Goal: Transaction & Acquisition: Purchase product/service

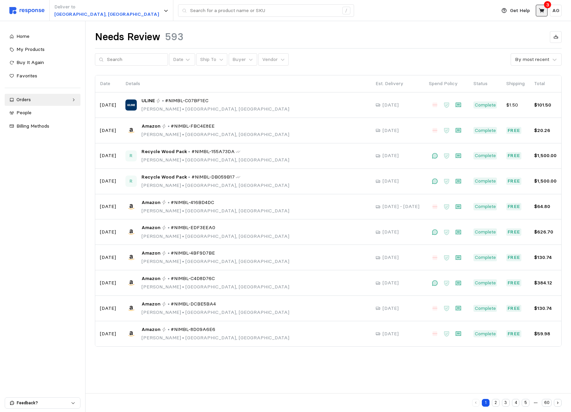
click at [539, 9] on icon at bounding box center [541, 11] width 6 height 6
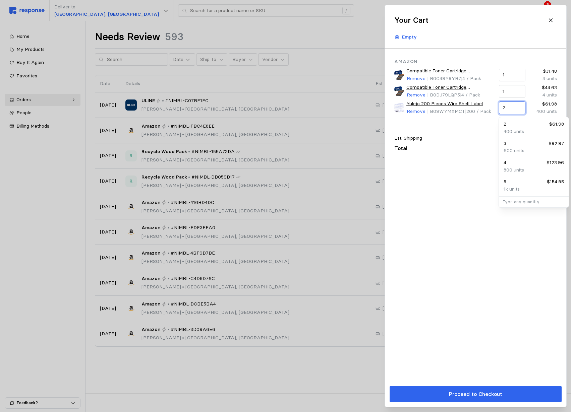
click at [510, 107] on input "2" at bounding box center [511, 108] width 19 height 12
type input "1"
click at [464, 359] on div "Amazon Compatible Toner Cartridge Replacement for Brother TN660 TN-660 TN630 Hi…" at bounding box center [475, 215] width 181 height 332
click at [552, 19] on icon at bounding box center [551, 20] width 6 height 6
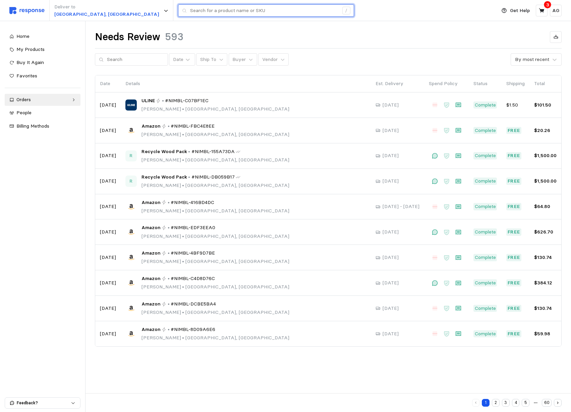
click at [190, 7] on input "text" at bounding box center [264, 11] width 148 height 12
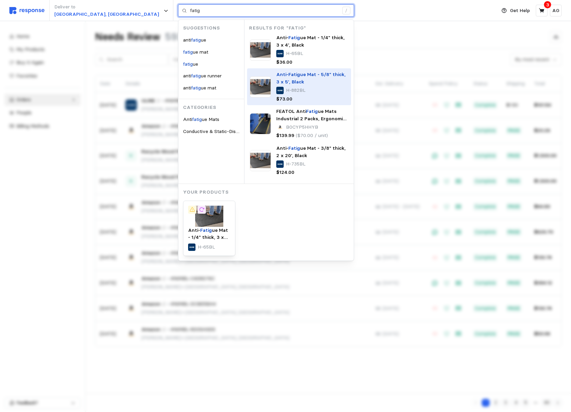
click at [276, 76] on span "ue Mat - 5/8" thick, 3 x 5', Black" at bounding box center [310, 77] width 69 height 13
type input "fatig"
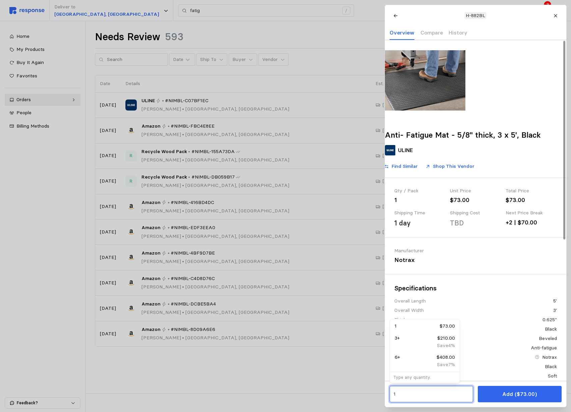
click at [430, 395] on input "1" at bounding box center [431, 394] width 76 height 12
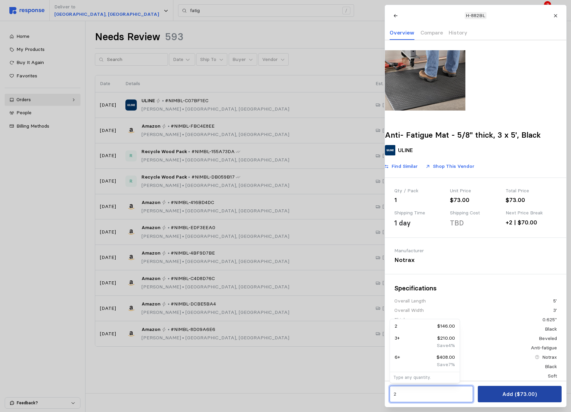
type input "2"
click at [504, 395] on p "Add ($146.00)" at bounding box center [519, 394] width 37 height 8
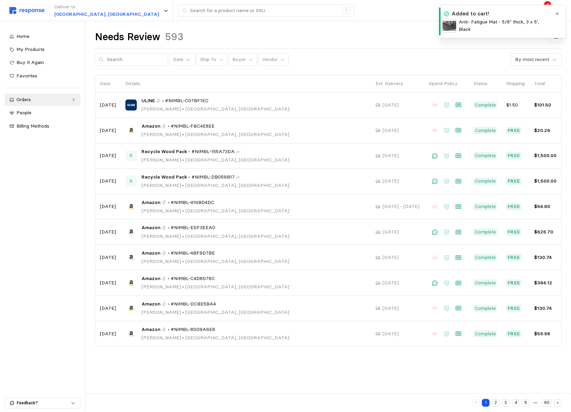
click at [555, 16] on button "button" at bounding box center [557, 14] width 8 height 8
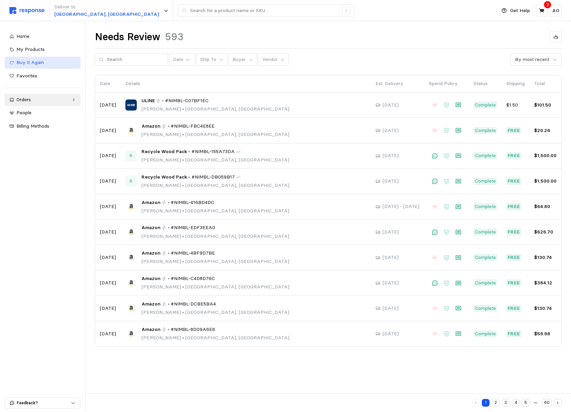
click at [34, 60] on span "Buy It Again" at bounding box center [29, 62] width 27 height 6
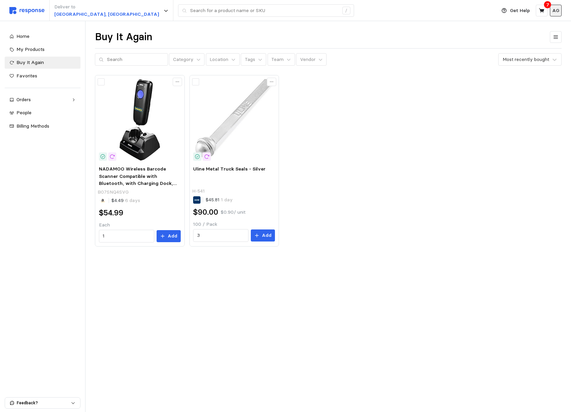
click at [557, 10] on p "AG" at bounding box center [555, 10] width 7 height 7
click at [542, 11] on icon at bounding box center [540, 10] width 5 height 5
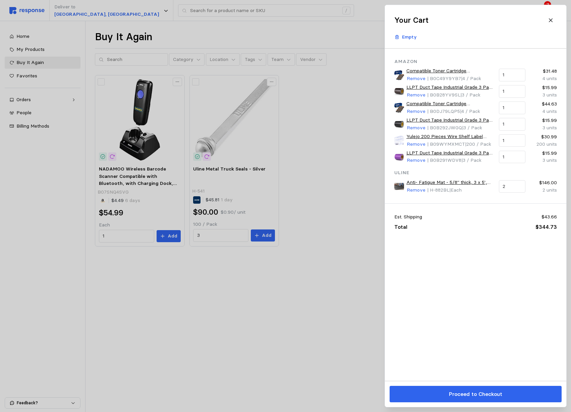
click at [270, 26] on div at bounding box center [285, 206] width 571 height 412
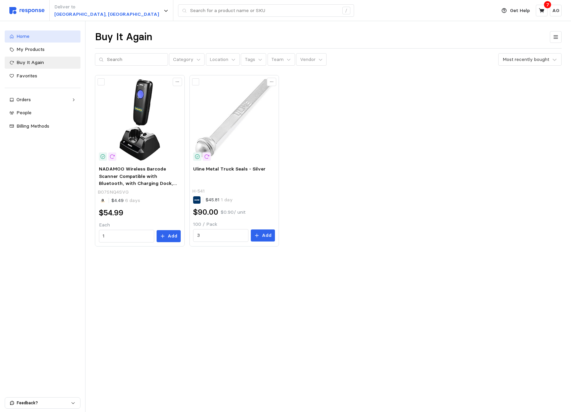
click at [26, 37] on span "Home" at bounding box center [22, 36] width 13 height 6
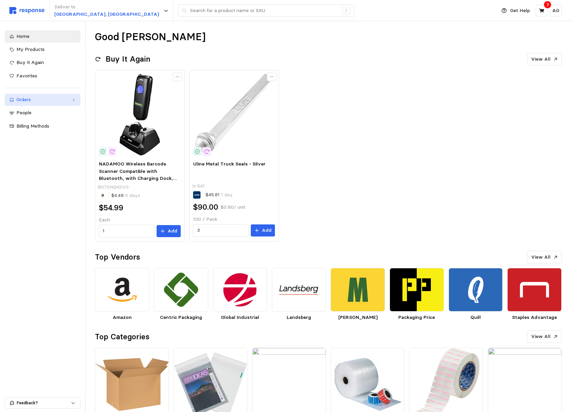
click at [32, 102] on div "Orders" at bounding box center [42, 99] width 52 height 7
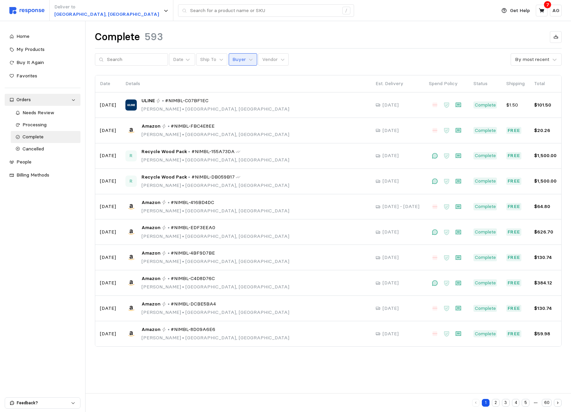
click at [232, 60] on p "Buyer" at bounding box center [238, 59] width 13 height 7
click at [219, 61] on icon at bounding box center [221, 59] width 5 height 5
click at [232, 60] on p "Buyer" at bounding box center [238, 59] width 13 height 7
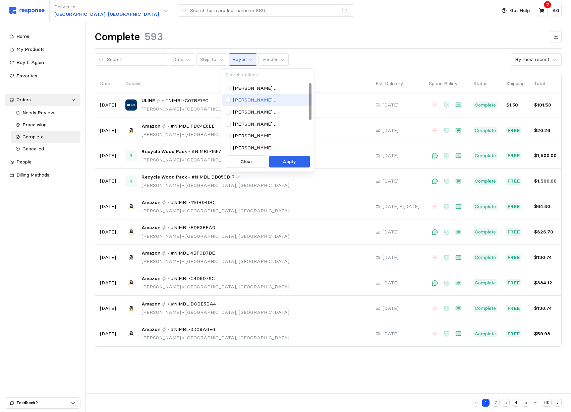
click at [243, 94] on div "[PERSON_NAME][EMAIL_ADDRESS][PERSON_NAME][DOMAIN_NAME]" at bounding box center [267, 100] width 90 height 12
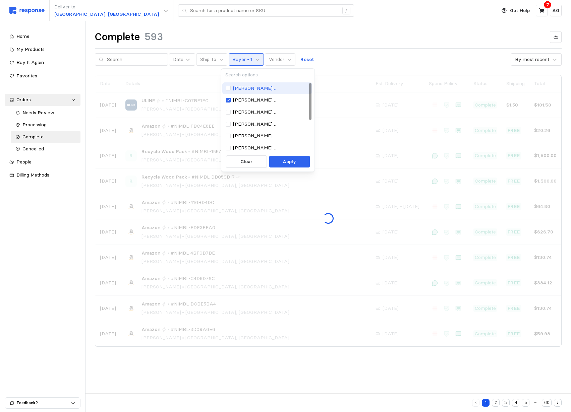
click at [242, 87] on p "[PERSON_NAME][EMAIL_ADDRESS][PERSON_NAME][DOMAIN_NAME]" at bounding box center [271, 88] width 76 height 7
click at [247, 97] on p "[PERSON_NAME][EMAIL_ADDRESS][PERSON_NAME][DOMAIN_NAME]" at bounding box center [271, 100] width 76 height 7
click at [286, 160] on p "Apply" at bounding box center [288, 161] width 13 height 7
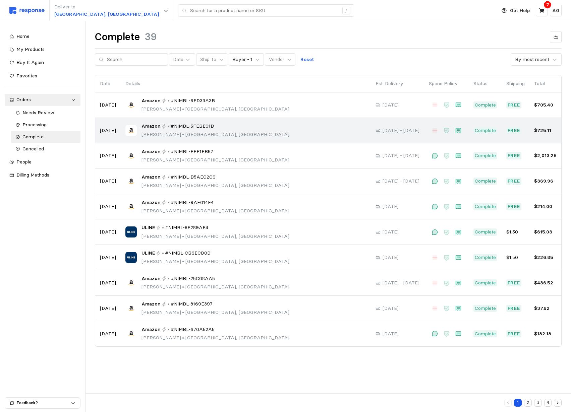
click at [197, 126] on span "#NIMBL-5FEBE91B" at bounding box center [192, 126] width 43 height 7
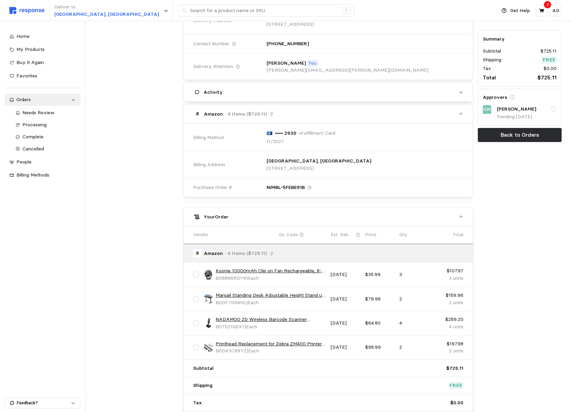
scroll to position [155, 0]
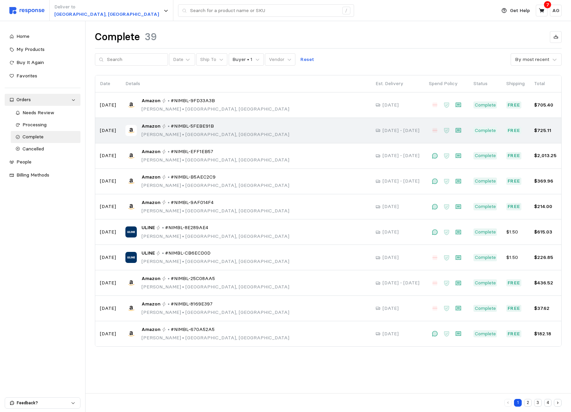
click at [171, 124] on span "#NIMBL-5FEBE91B" at bounding box center [192, 126] width 43 height 7
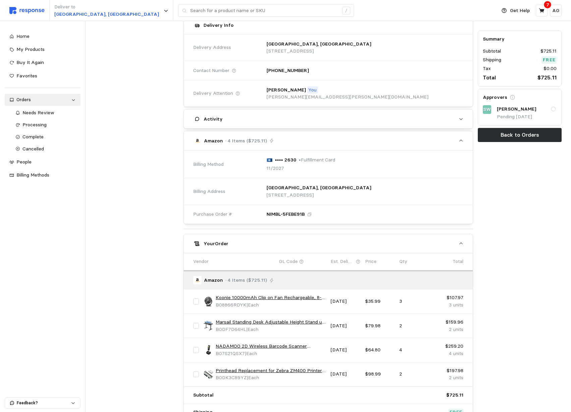
scroll to position [155, 0]
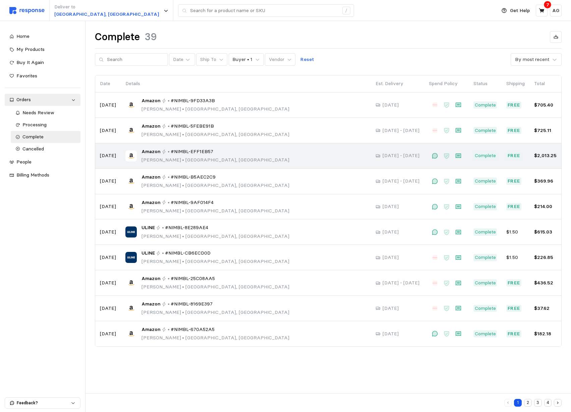
click at [239, 153] on div "Amazon • #NIMBL-EFF1EB57 [PERSON_NAME] • [GEOGRAPHIC_DATA], [GEOGRAPHIC_DATA]" at bounding box center [245, 156] width 241 height 16
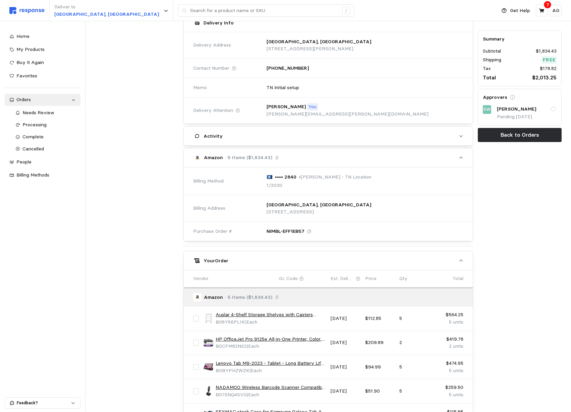
scroll to position [199, 0]
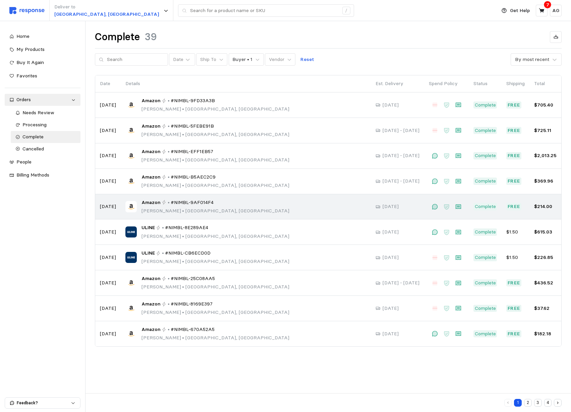
click at [178, 205] on span "#NIMBL-9AF014F4" at bounding box center [192, 202] width 43 height 7
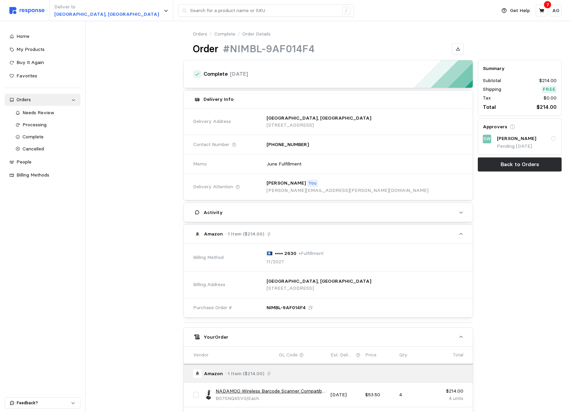
scroll to position [102, 0]
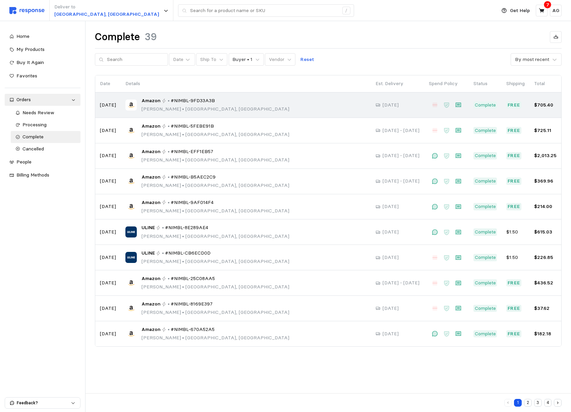
click at [186, 95] on td "Amazon • #NIMBL-9FD33A3B [PERSON_NAME] • [GEOGRAPHIC_DATA], [GEOGRAPHIC_DATA]" at bounding box center [246, 104] width 250 height 25
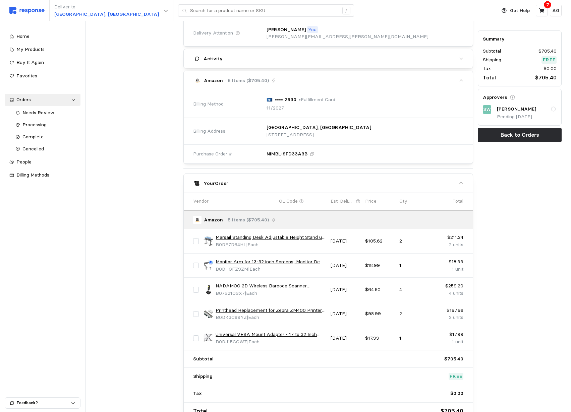
scroll to position [180, 0]
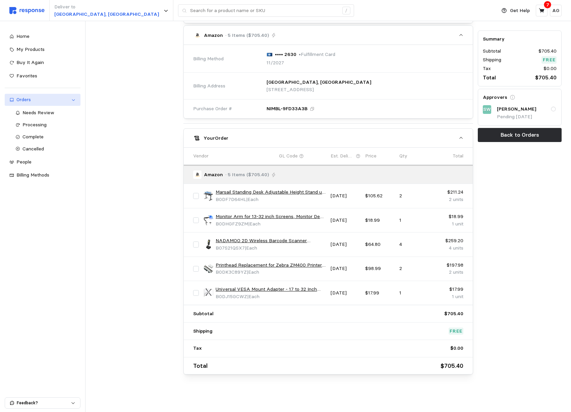
click at [36, 96] on div "Orders" at bounding box center [42, 99] width 52 height 7
click at [37, 96] on link "Orders" at bounding box center [43, 100] width 76 height 12
drag, startPoint x: 105, startPoint y: 115, endPoint x: 116, endPoint y: 98, distance: 20.9
click at [105, 115] on div at bounding box center [136, 127] width 88 height 499
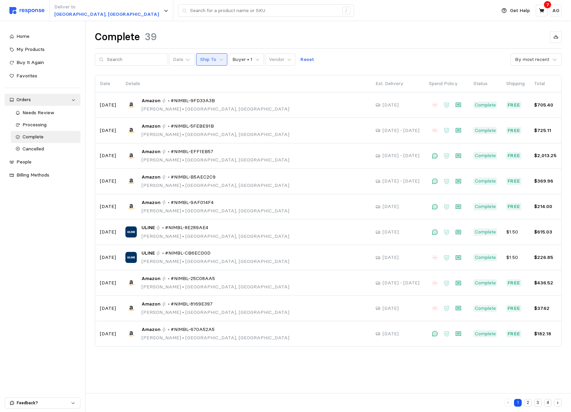
click at [205, 60] on p "Ship To" at bounding box center [208, 59] width 16 height 7
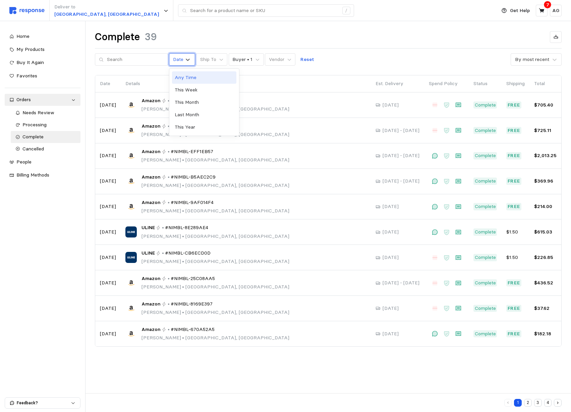
click at [173, 60] on div "Date" at bounding box center [178, 59] width 10 height 7
click at [366, 65] on div "Date Ship To Buyer • 1 Vendor Reset By most recent" at bounding box center [328, 59] width 466 height 13
click at [300, 59] on p "Reset" at bounding box center [307, 59] width 14 height 7
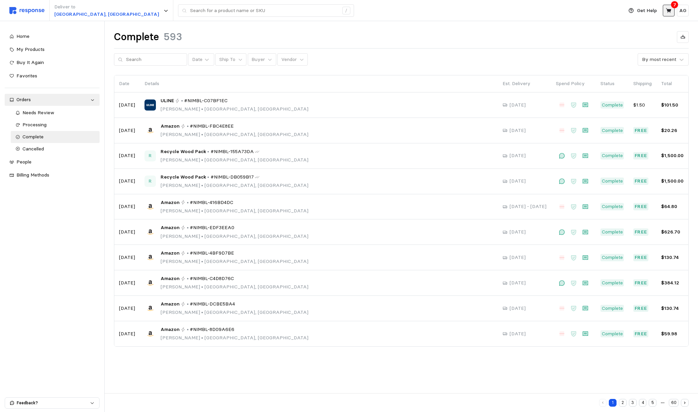
click at [671, 10] on icon at bounding box center [668, 11] width 6 height 6
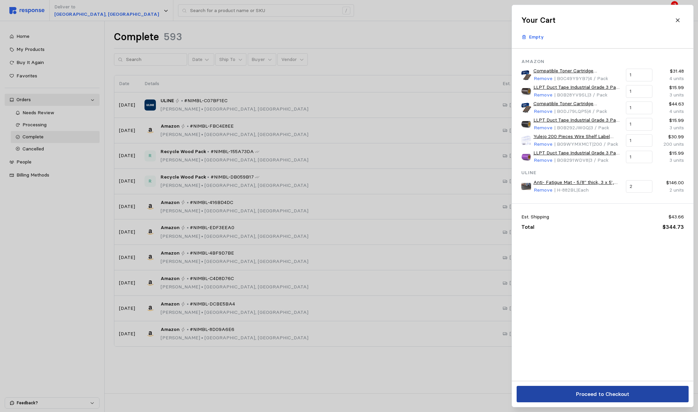
click at [619, 397] on p "Proceed to Checkout" at bounding box center [601, 394] width 53 height 8
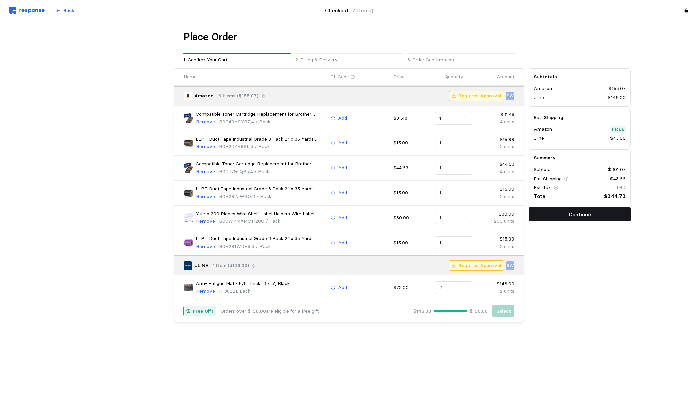
click at [555, 218] on button "Continue" at bounding box center [579, 214] width 102 height 14
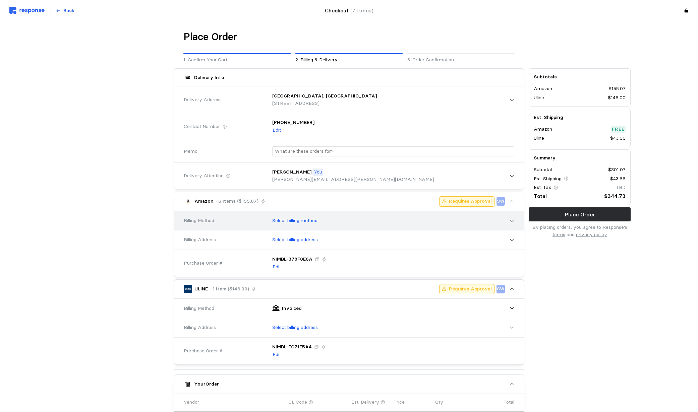
click at [288, 217] on p "Select billing method" at bounding box center [294, 220] width 45 height 7
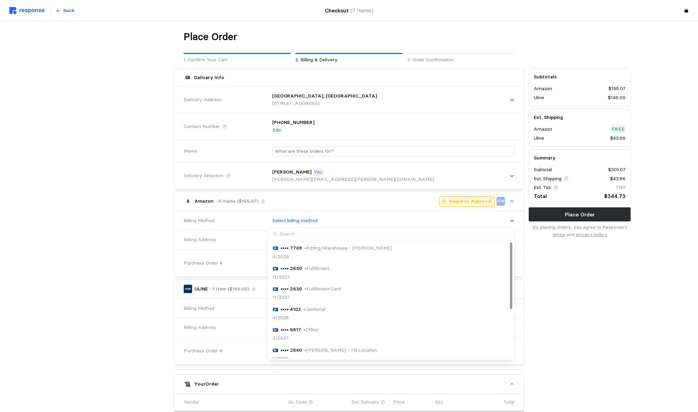
scroll to position [20, 0]
click at [329, 270] on p "• Fulfillment" at bounding box center [316, 267] width 25 height 7
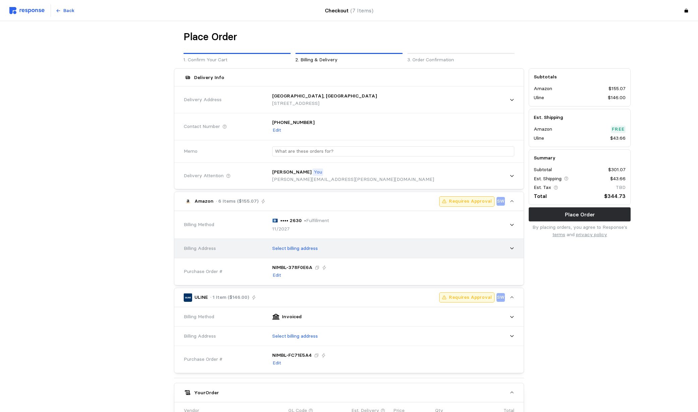
click at [307, 247] on p "Select billing address" at bounding box center [295, 248] width 46 height 7
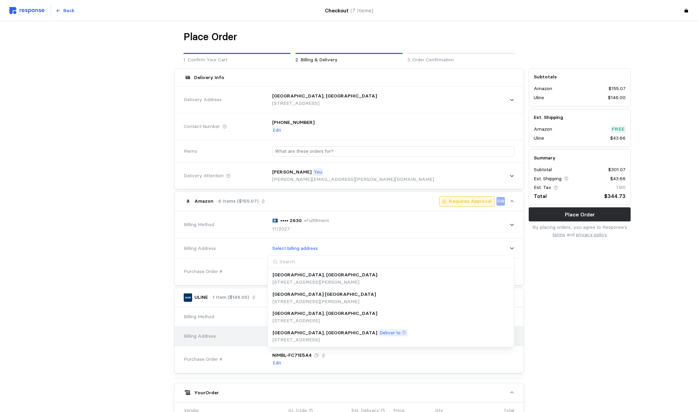
click at [337, 341] on p "[STREET_ADDRESS]" at bounding box center [339, 339] width 135 height 7
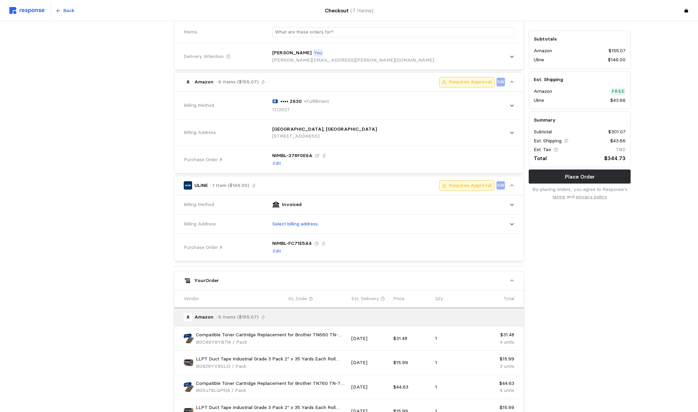
scroll to position [122, 0]
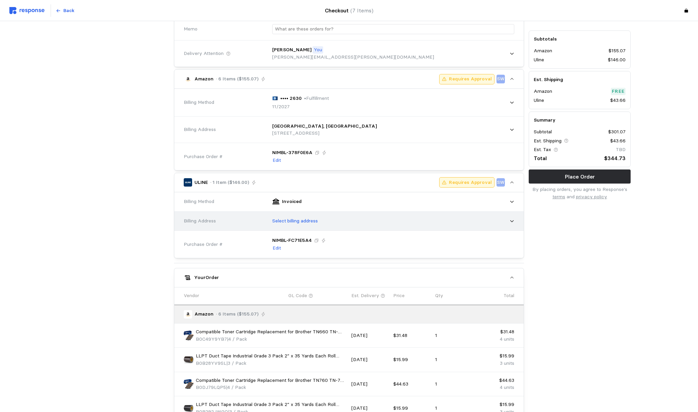
click at [285, 223] on p "Select billing address" at bounding box center [295, 220] width 46 height 7
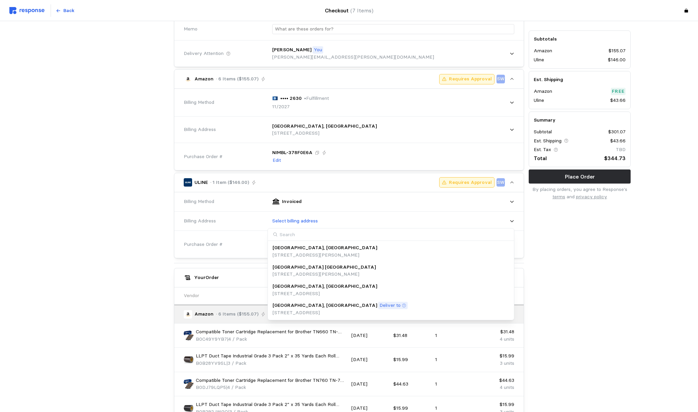
click at [310, 308] on p "[GEOGRAPHIC_DATA], [GEOGRAPHIC_DATA]" at bounding box center [324, 305] width 105 height 7
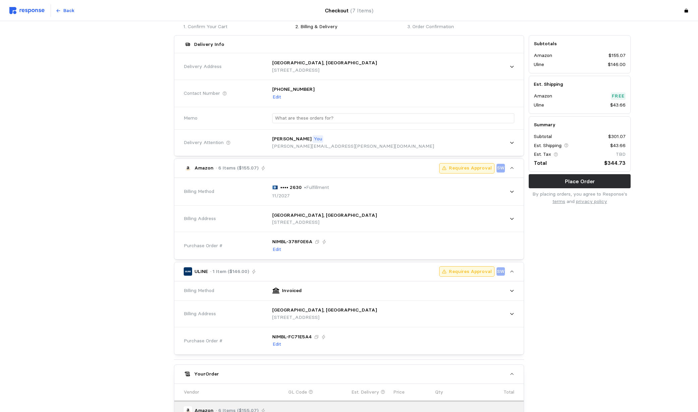
scroll to position [0, 0]
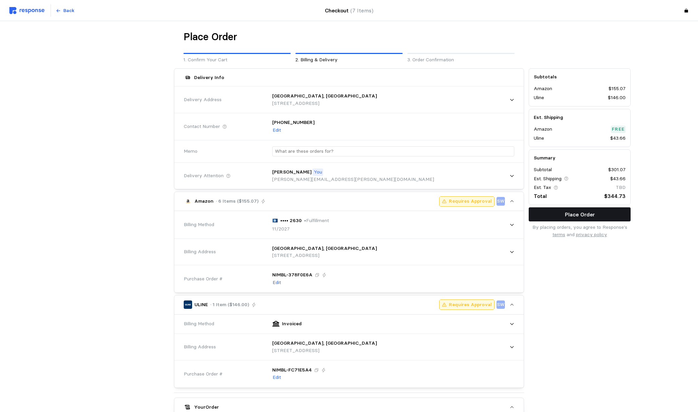
click at [585, 213] on p "Place Order" at bounding box center [580, 214] width 30 height 8
